Goal: Task Accomplishment & Management: Complete application form

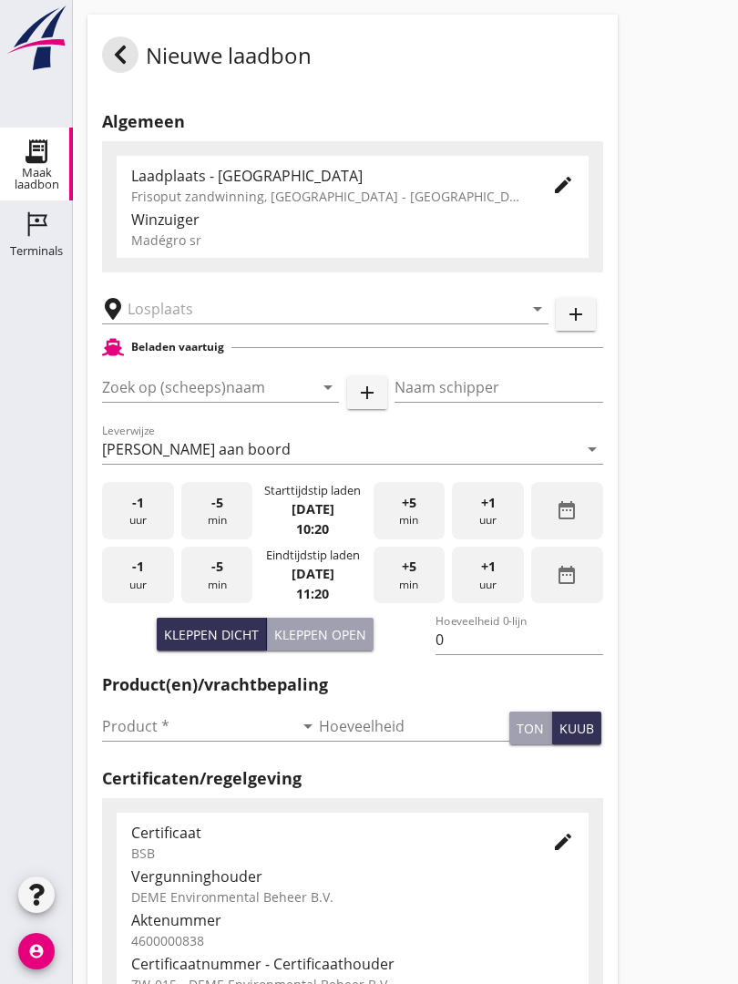
click at [171, 316] on input "text" at bounding box center [313, 308] width 370 height 29
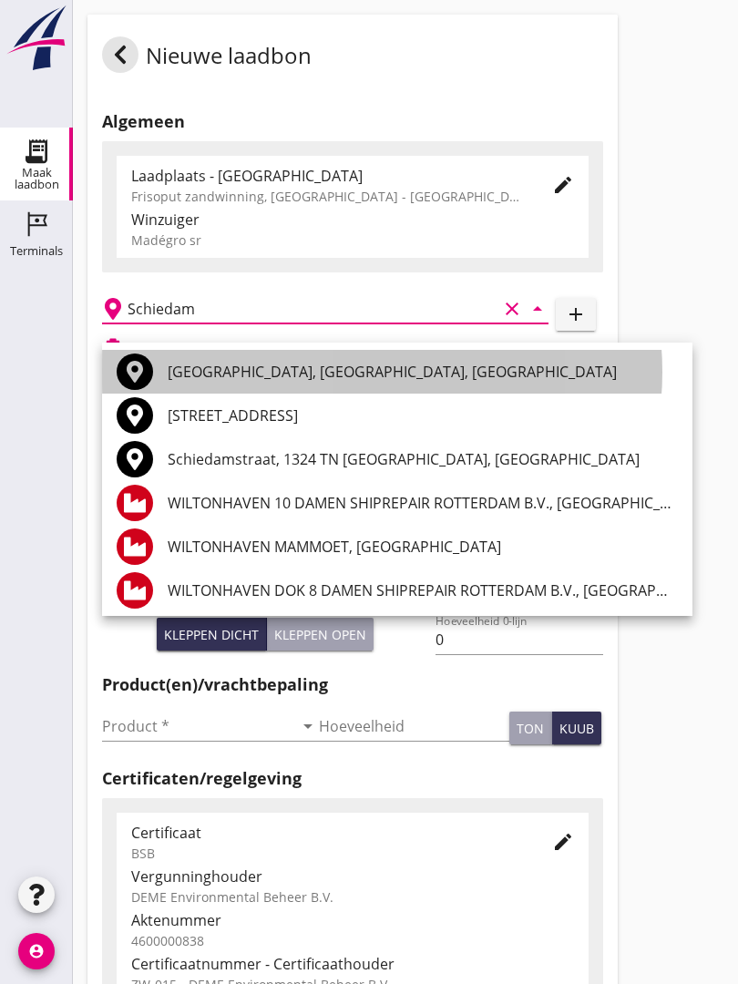
click at [283, 362] on div "[GEOGRAPHIC_DATA], [GEOGRAPHIC_DATA], [GEOGRAPHIC_DATA]" at bounding box center [423, 372] width 510 height 22
type input "[GEOGRAPHIC_DATA], [GEOGRAPHIC_DATA], [GEOGRAPHIC_DATA]"
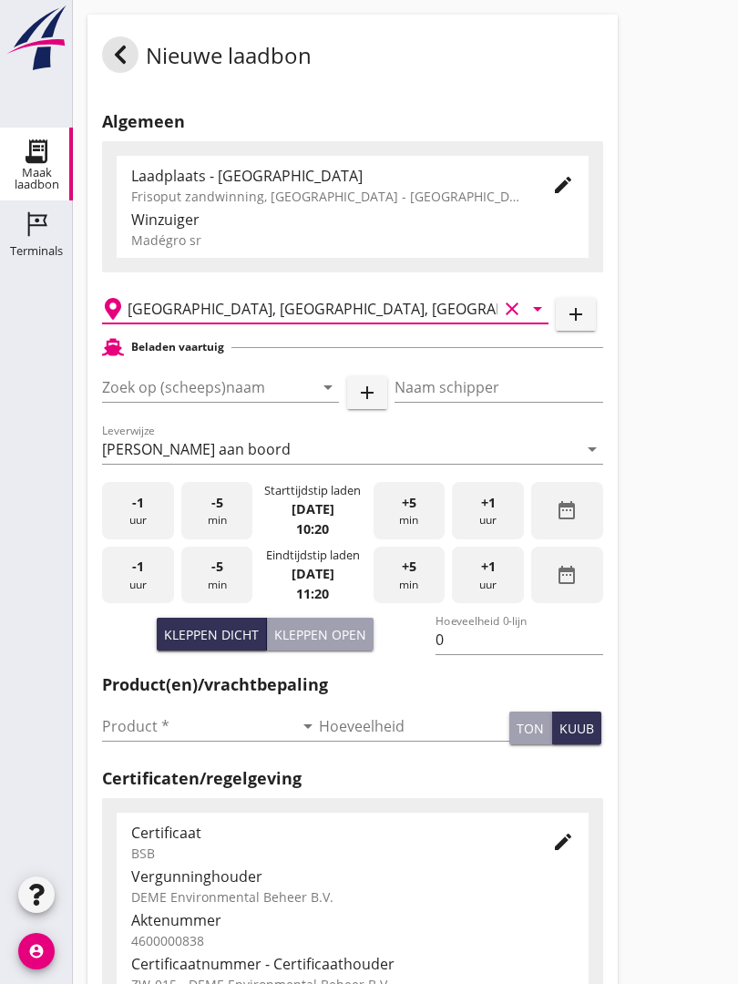
click at [197, 402] on input "Zoek op (scheeps)naam" at bounding box center [195, 387] width 186 height 29
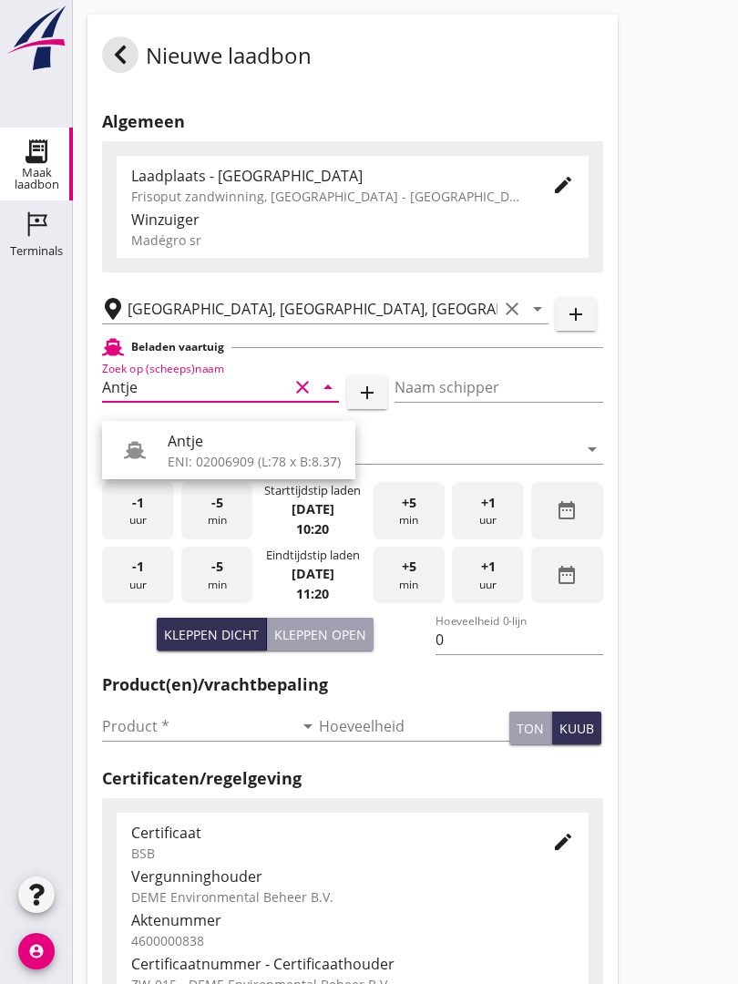
click at [215, 448] on div "Antje" at bounding box center [254, 441] width 173 height 22
type input "Antje"
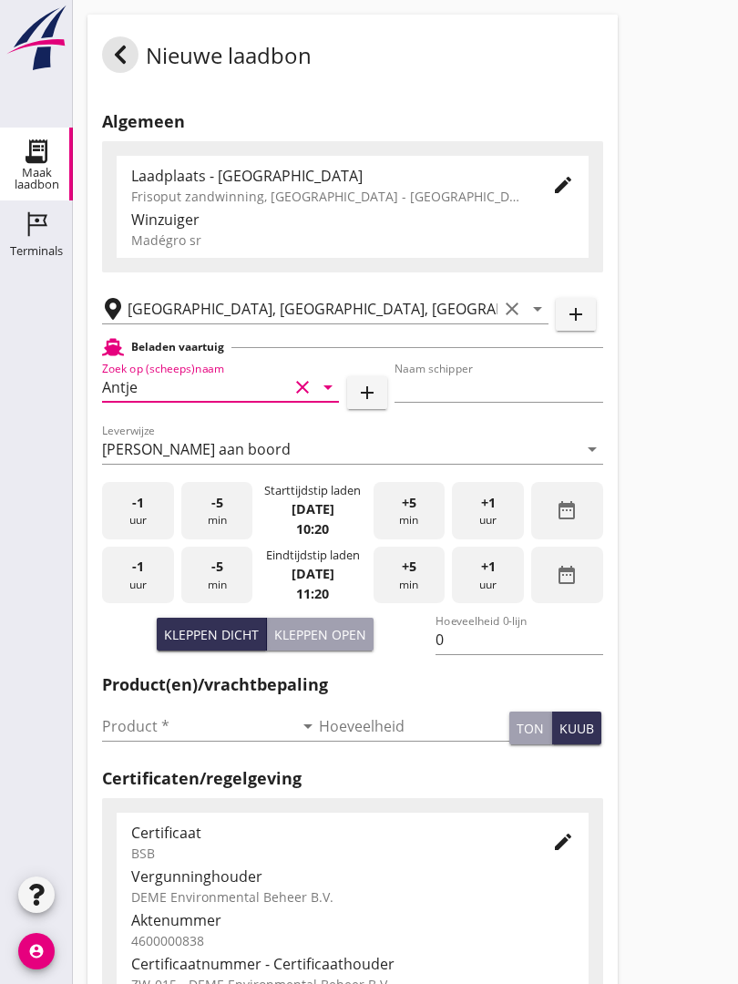
type input "Antje Ten Napel"
type input "780"
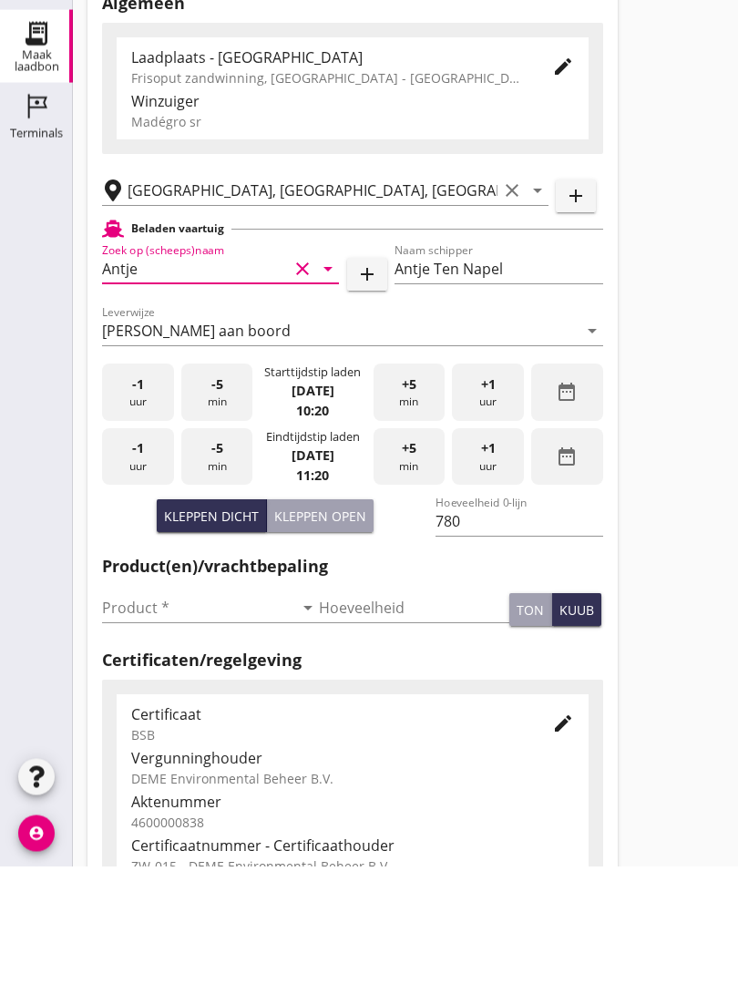
click at [125, 712] on input "Product *" at bounding box center [197, 726] width 191 height 29
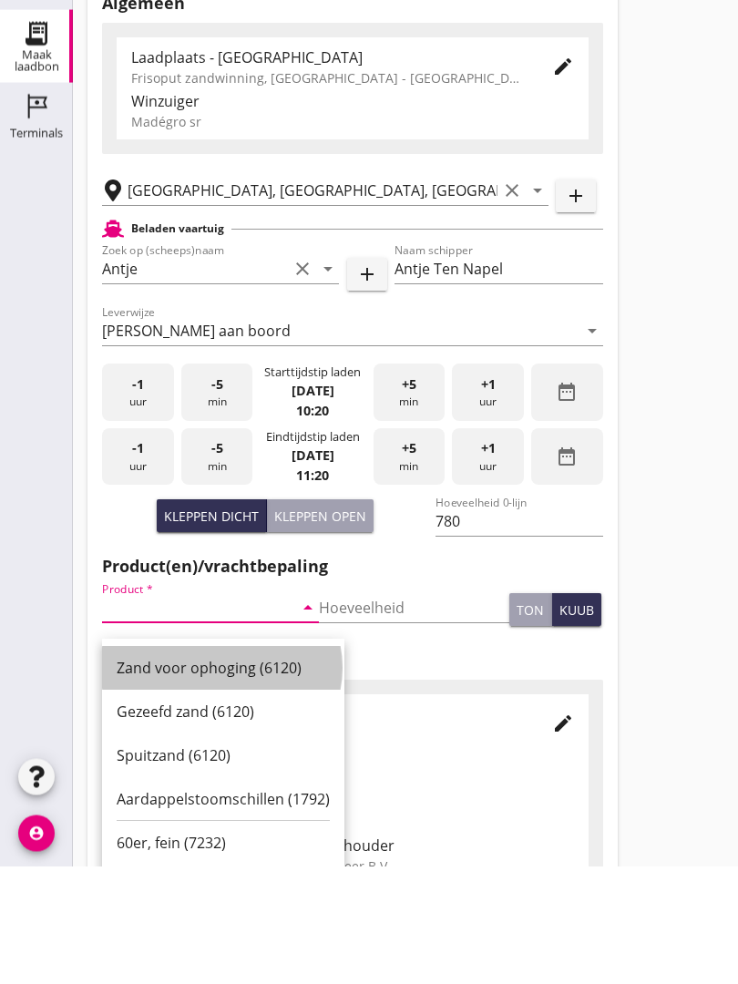
click at [208, 776] on div "Zand voor ophoging (6120)" at bounding box center [223, 787] width 213 height 22
type input "Zand voor ophoging (6120)"
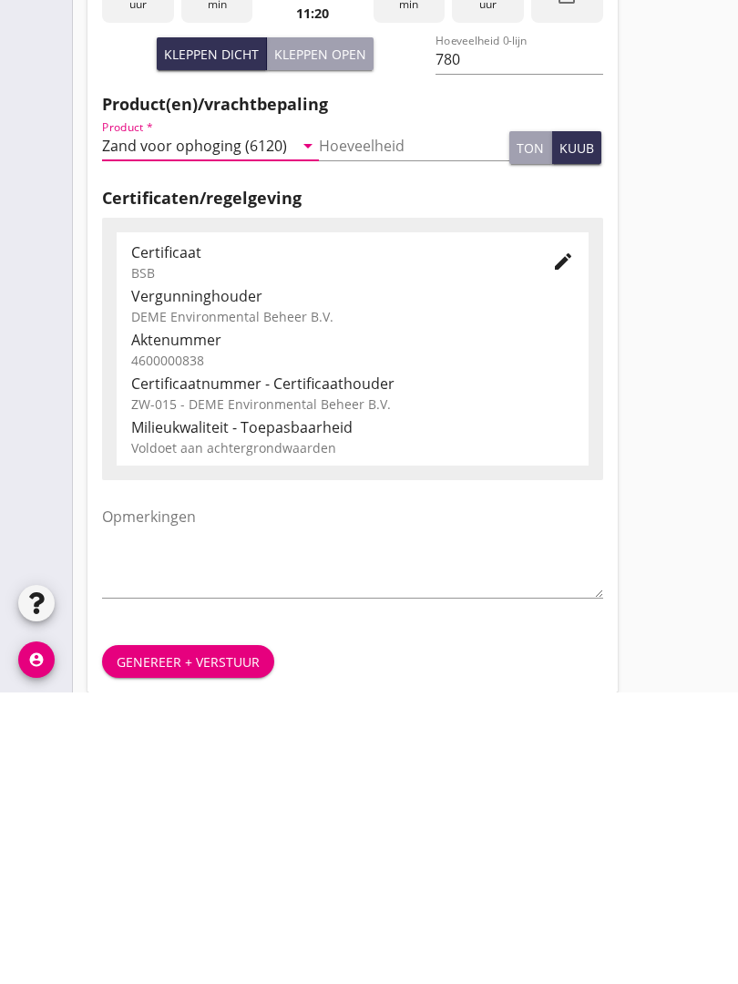
scroll to position [319, 0]
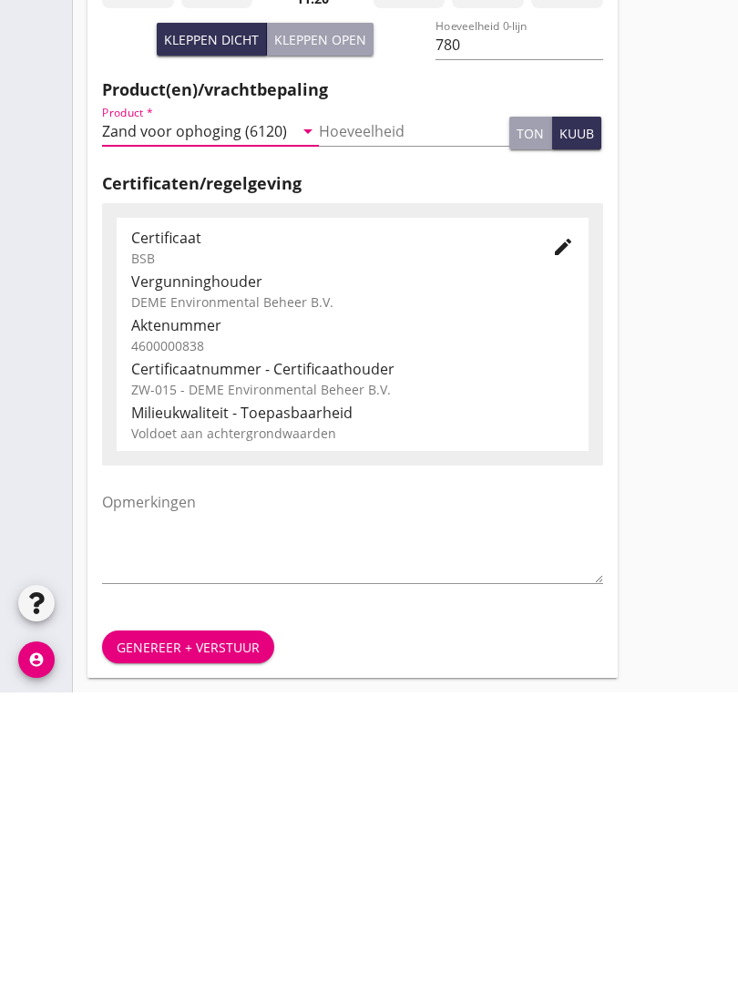
click at [191, 930] on div "Genereer + verstuur" at bounding box center [188, 939] width 143 height 19
